Goal: Navigation & Orientation: Find specific page/section

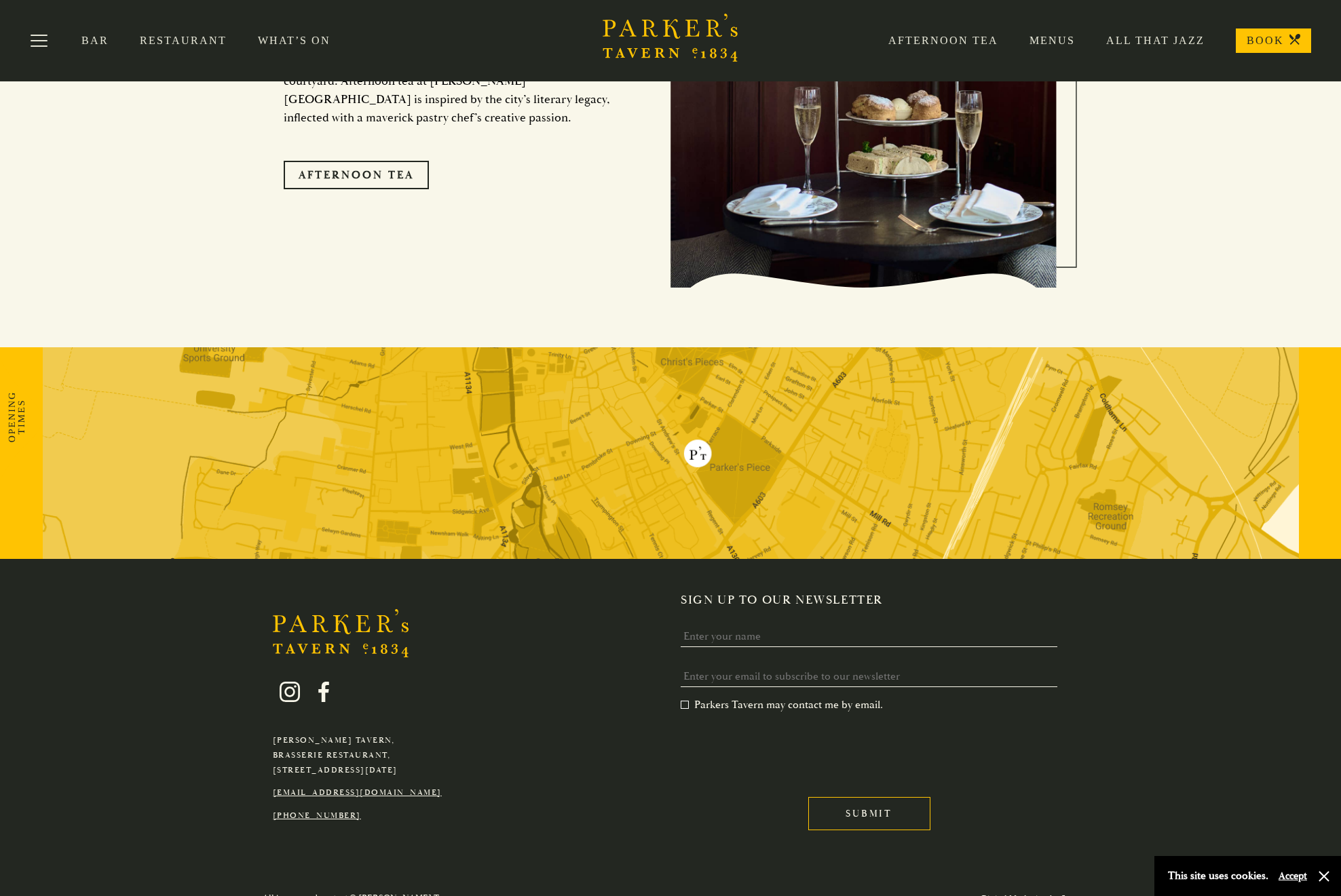
scroll to position [1858, 0]
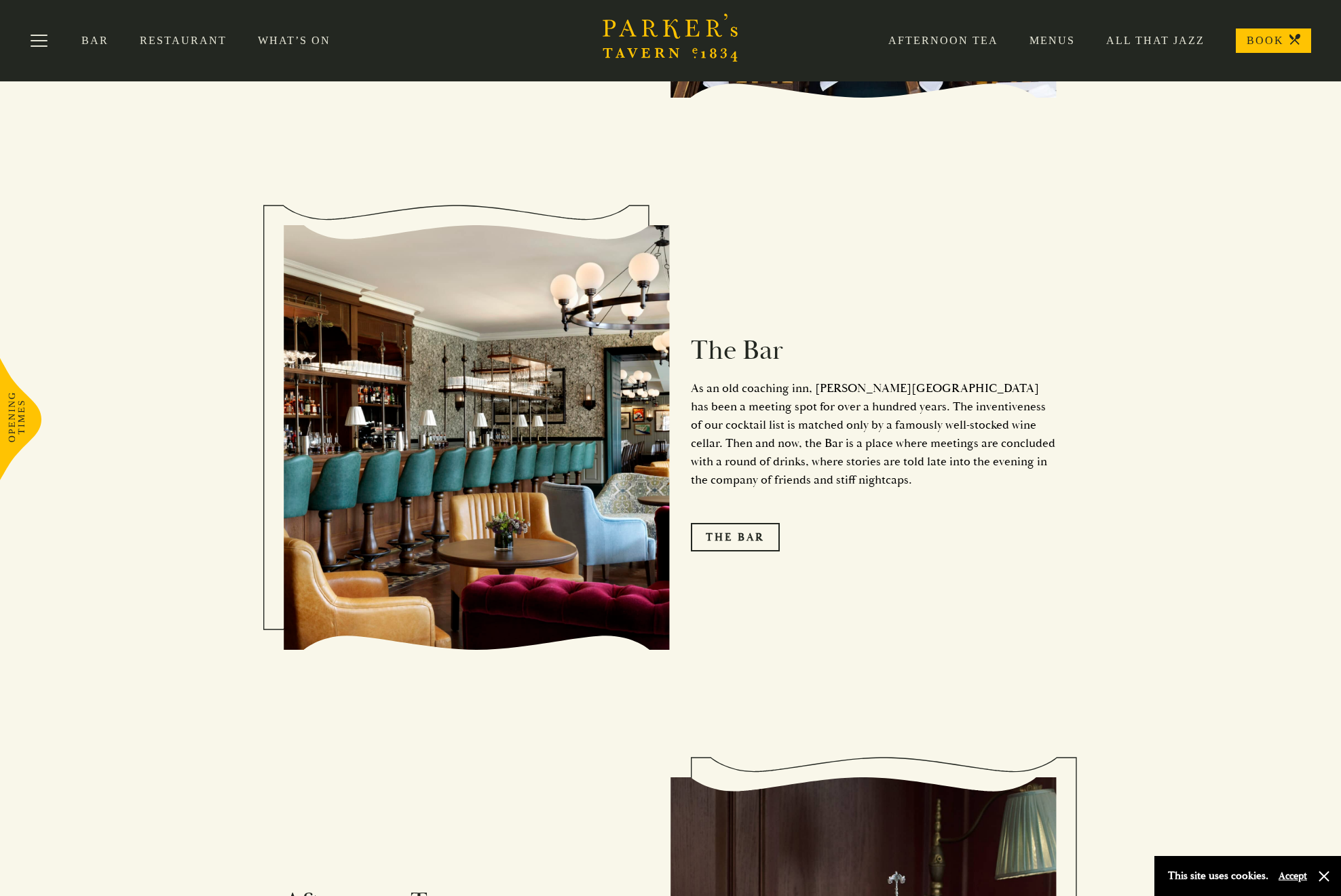
click at [170, 44] on link "Restaurant" at bounding box center [199, 41] width 118 height 14
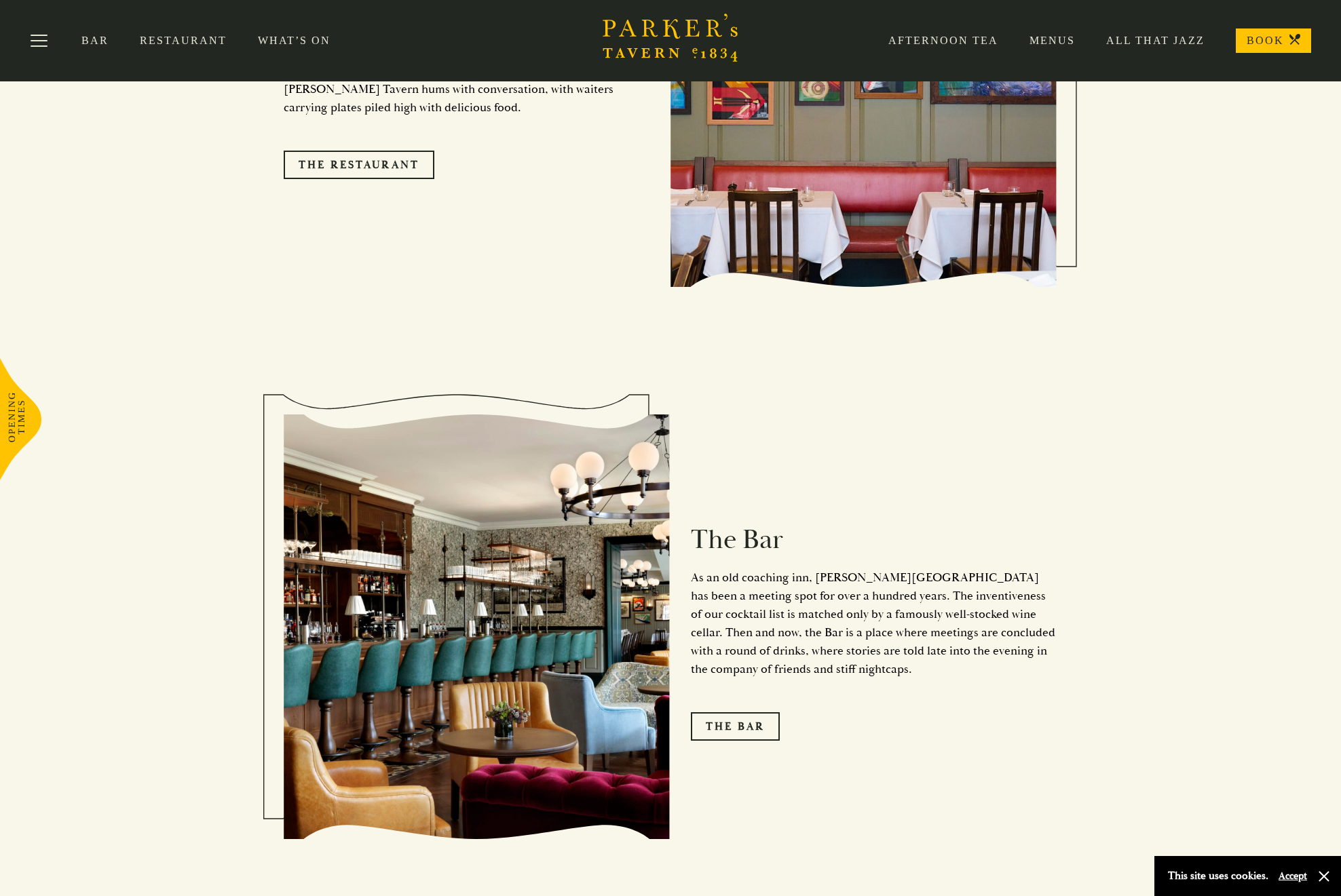
scroll to position [1505, 0]
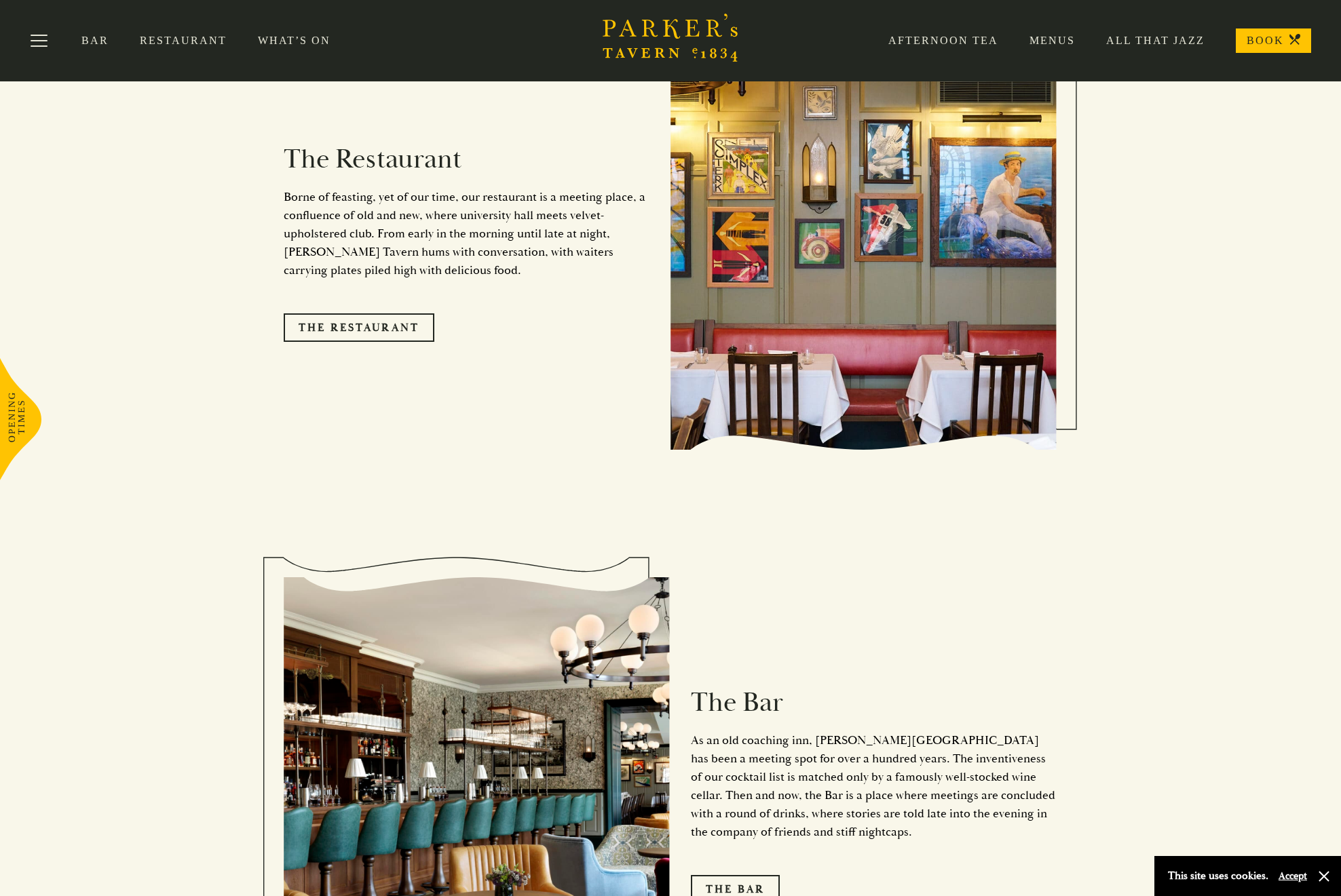
click at [177, 32] on div "Bar Restaurant What’s On Afternoon Tea Menus All That Jazz BOOK" at bounding box center [670, 41] width 1341 height 81
click at [177, 38] on link "Restaurant" at bounding box center [199, 41] width 118 height 14
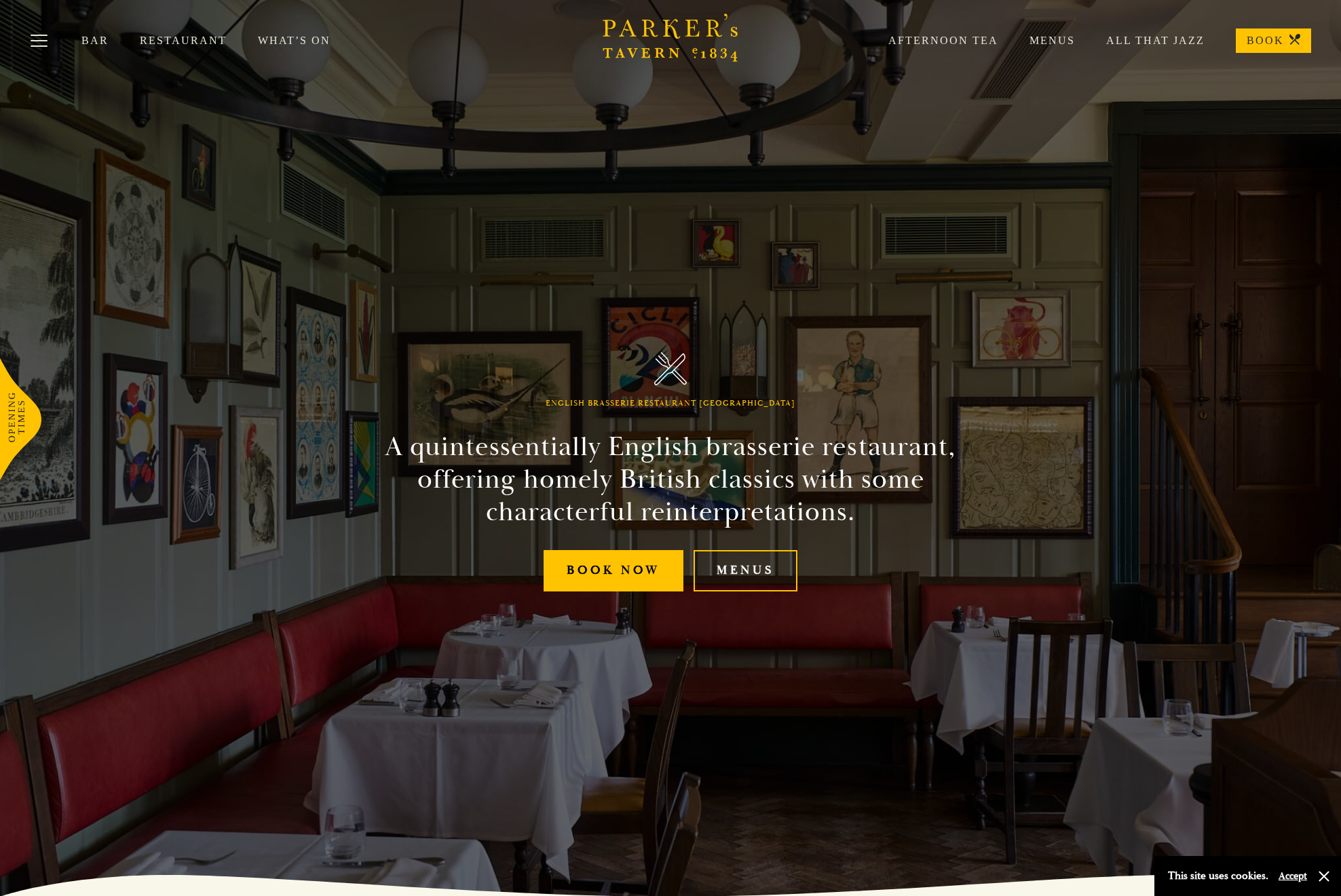
click at [87, 41] on link "Bar" at bounding box center [110, 41] width 58 height 14
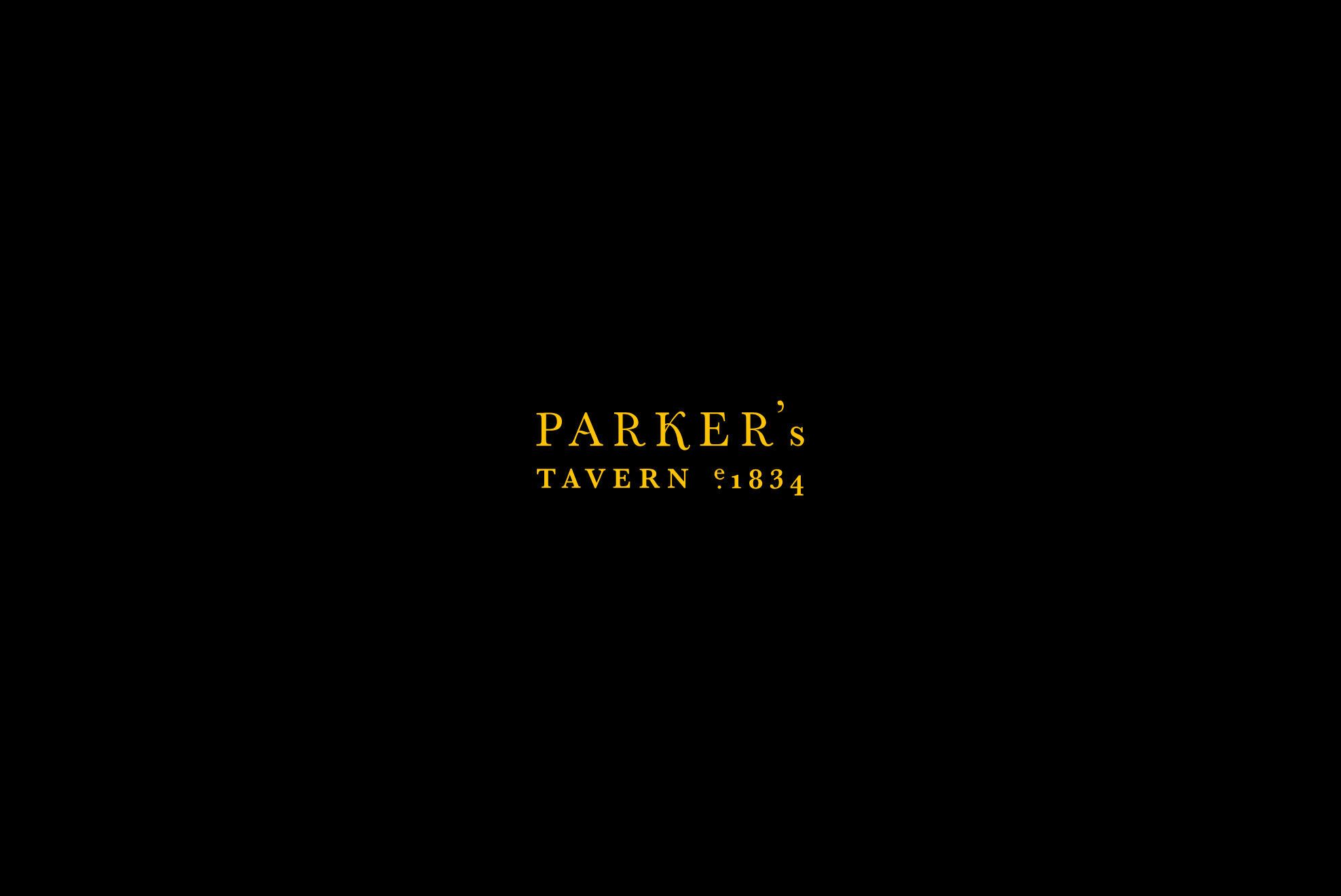
click at [210, 41] on link "Restaurant" at bounding box center [199, 41] width 118 height 14
click at [670, 344] on div "Brasserie Restaurant Cambridge | Parker's Tavern Cambridge Parker's Tavern is a…" at bounding box center [670, 448] width 1341 height 896
click at [998, 381] on div "Brasserie Restaurant Cambridge | Parker's Tavern Cambridge Parker's Tavern is a…" at bounding box center [670, 448] width 1341 height 896
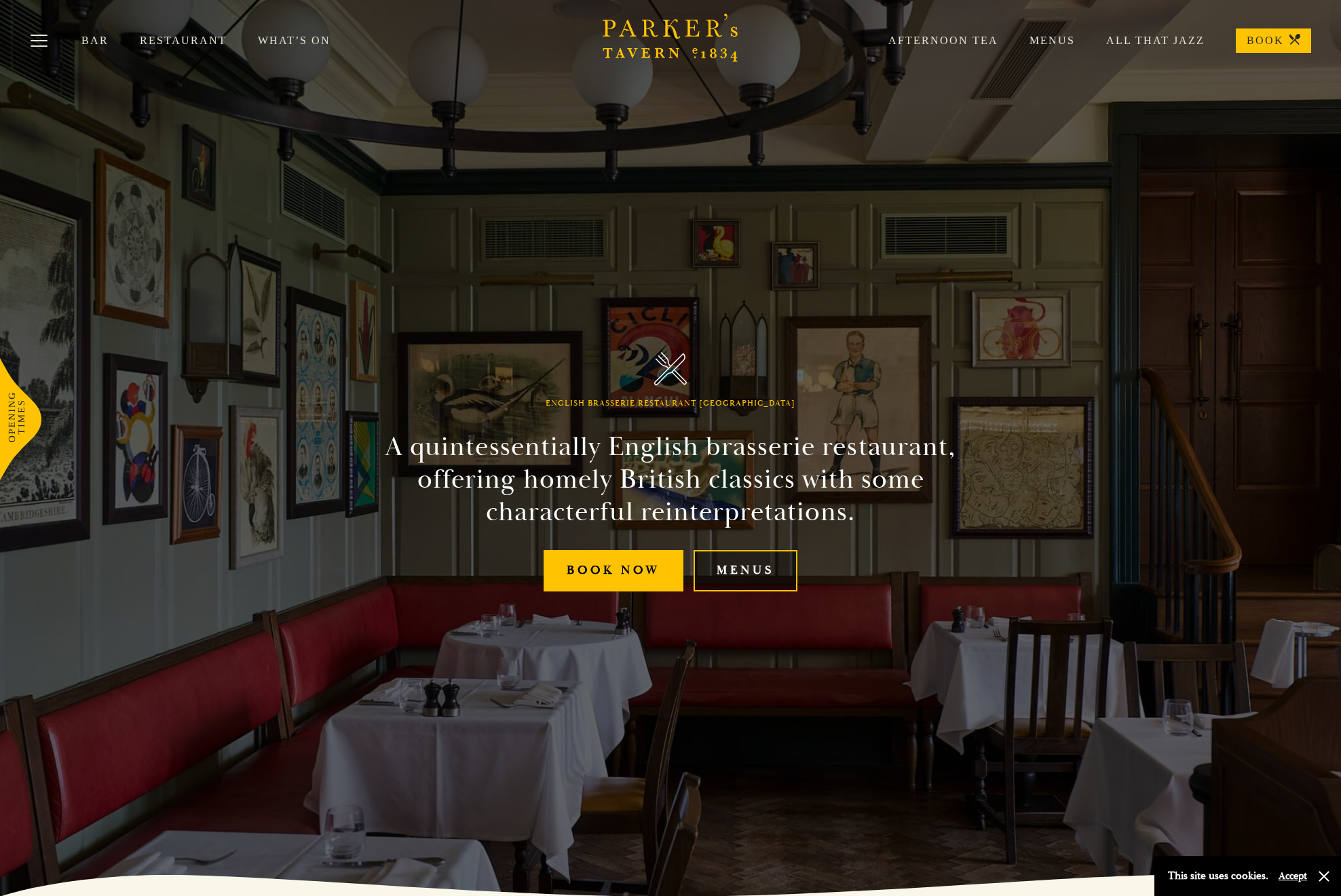
click at [762, 568] on link "Menus" at bounding box center [745, 571] width 104 height 42
click at [1152, 31] on div "Afternoon Tea Menus All That Jazz BOOK" at bounding box center [1084, 41] width 454 height 24
click at [1150, 38] on link "All That Jazz" at bounding box center [1139, 41] width 129 height 14
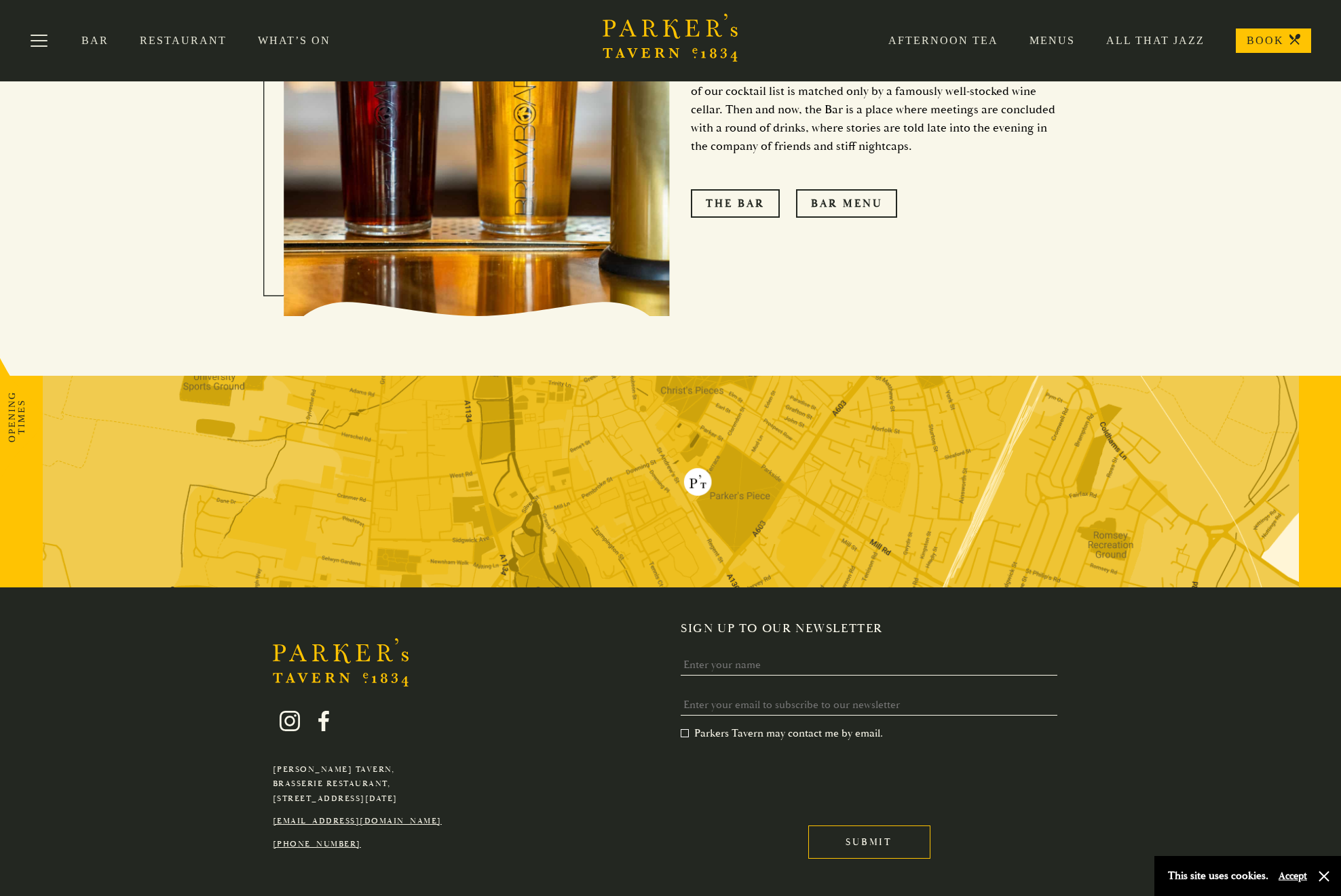
scroll to position [1575, 0]
